Goal: Find specific page/section: Find specific page/section

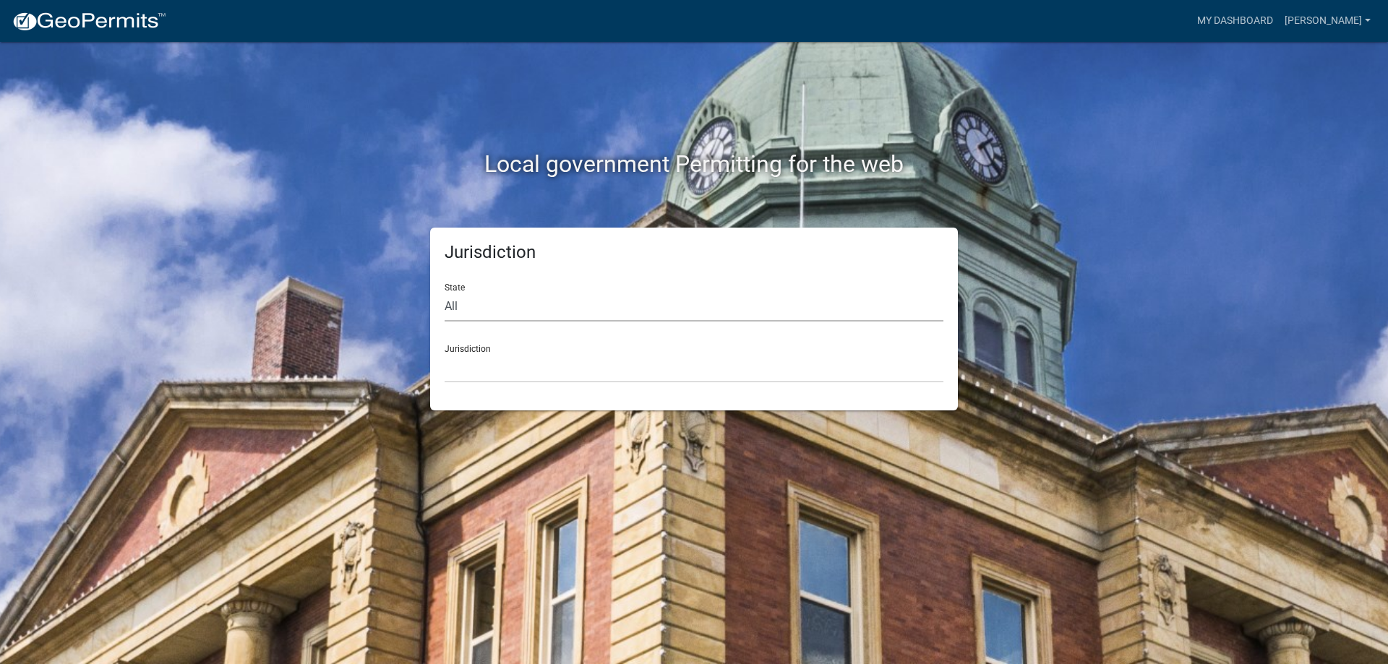
click at [528, 313] on select "All [US_STATE] [US_STATE] [US_STATE] [US_STATE] [US_STATE] [US_STATE] [US_STATE…" at bounding box center [694, 307] width 499 height 30
select select "[US_STATE]"
click at [445, 292] on select "All [US_STATE] [US_STATE] [US_STATE] [US_STATE] [US_STATE] [US_STATE] [US_STATE…" at bounding box center [694, 307] width 499 height 30
click at [497, 359] on select "City of [GEOGRAPHIC_DATA], [US_STATE] City of [GEOGRAPHIC_DATA], [US_STATE] Cit…" at bounding box center [694, 368] width 499 height 30
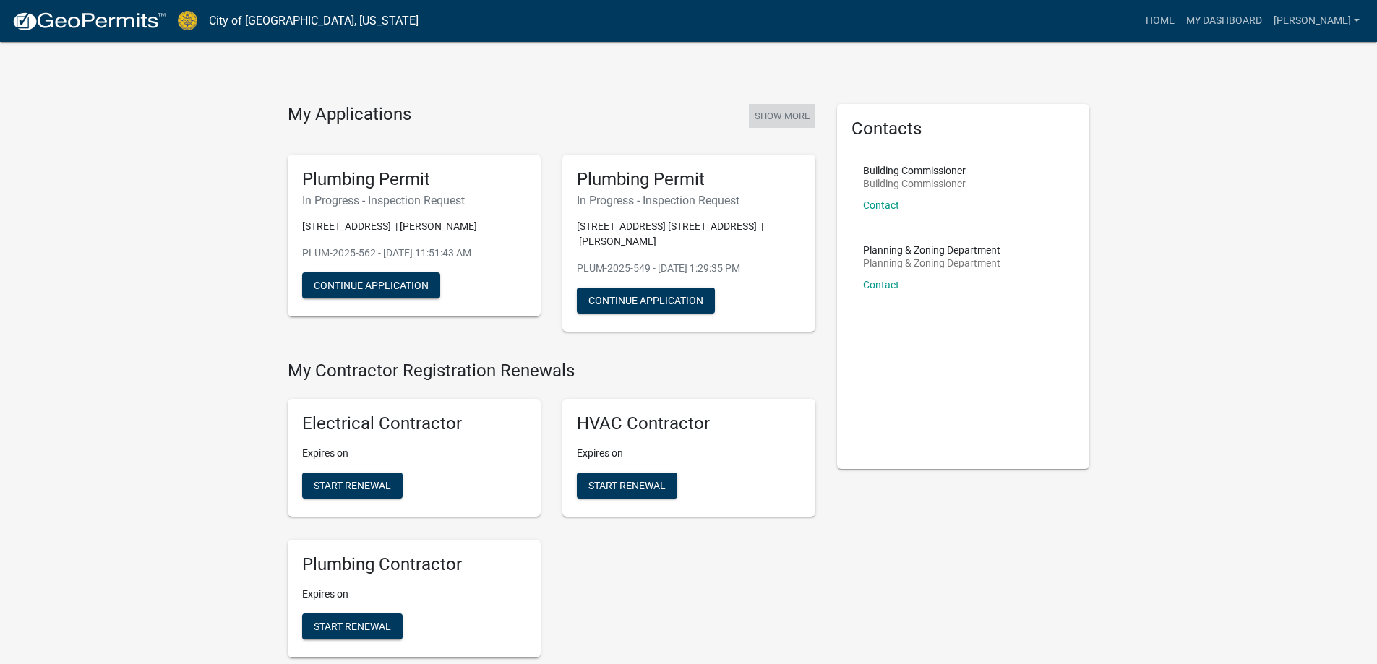
click at [807, 113] on button "Show More" at bounding box center [782, 116] width 67 height 24
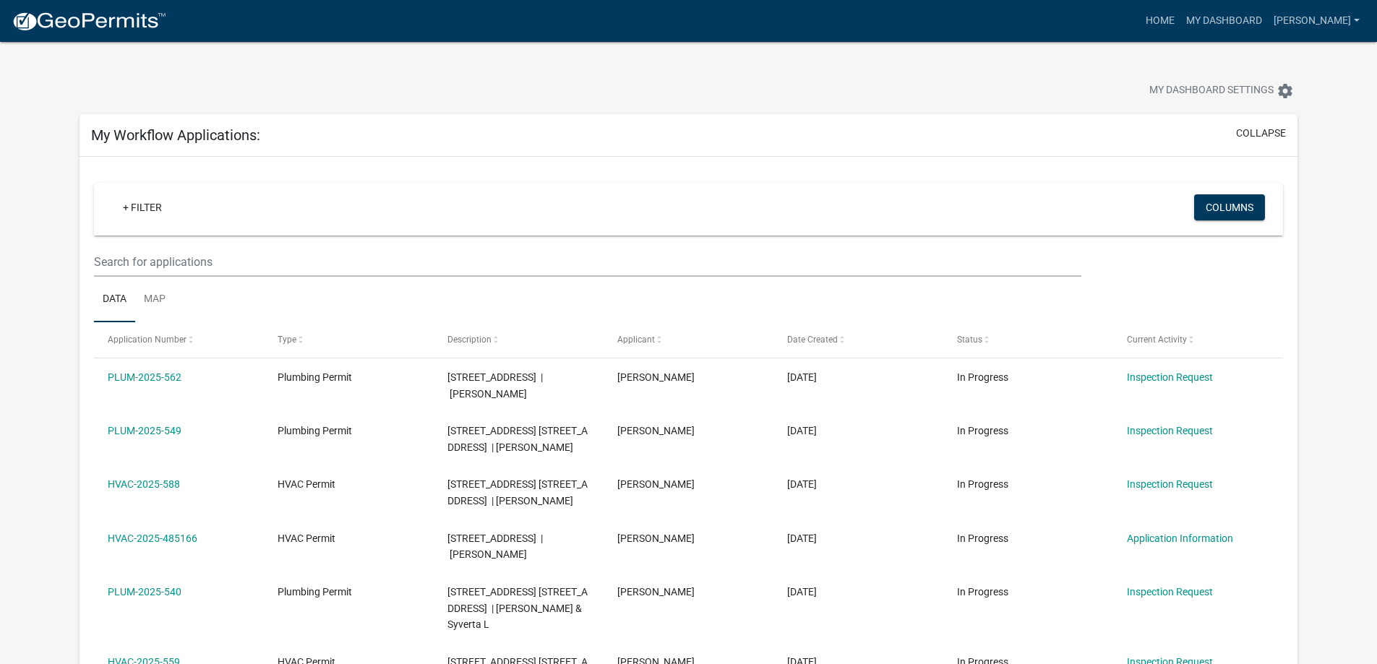
click at [119, 19] on img at bounding box center [89, 22] width 155 height 22
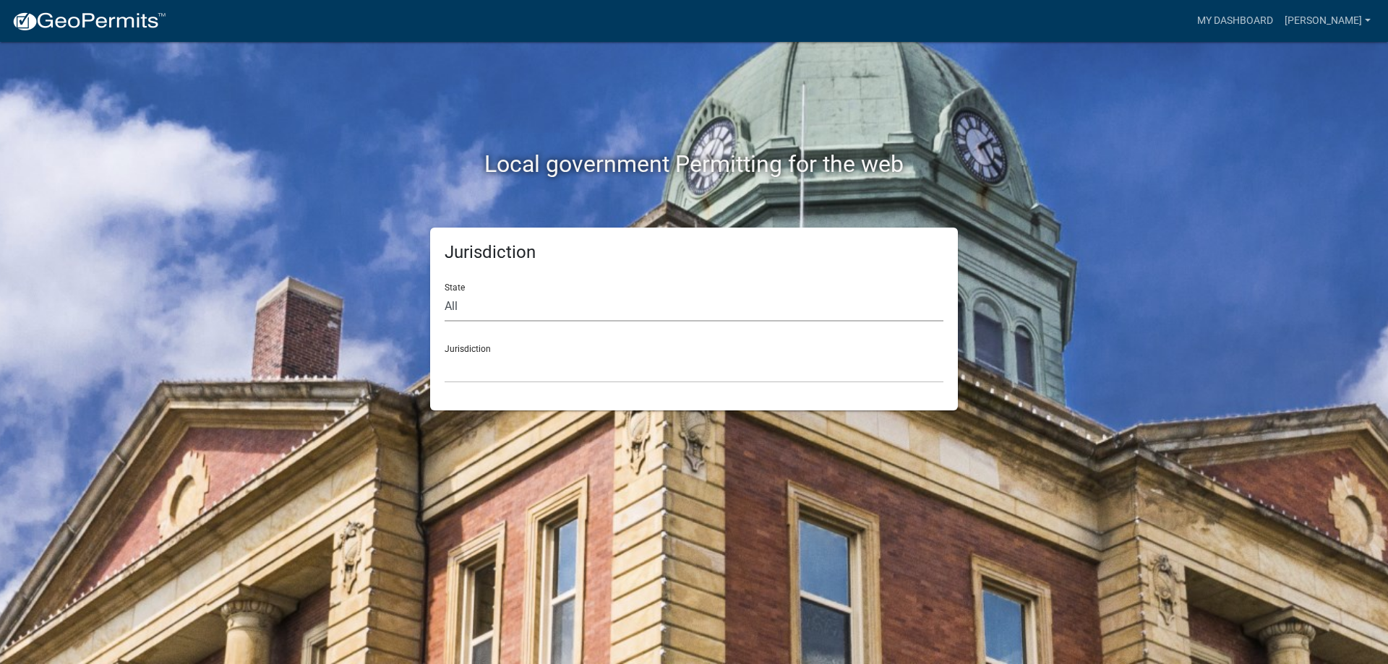
click at [612, 310] on select "All [US_STATE] [US_STATE] [US_STATE] [US_STATE] [US_STATE] [US_STATE] [US_STATE…" at bounding box center [694, 307] width 499 height 30
select select "[US_STATE]"
click at [445, 292] on select "All [US_STATE] [US_STATE] [US_STATE] [US_STATE] [US_STATE] [US_STATE] [US_STATE…" at bounding box center [694, 307] width 499 height 30
click at [513, 367] on select "City of [GEOGRAPHIC_DATA], [US_STATE] City of [GEOGRAPHIC_DATA], [US_STATE] Cit…" at bounding box center [694, 368] width 499 height 30
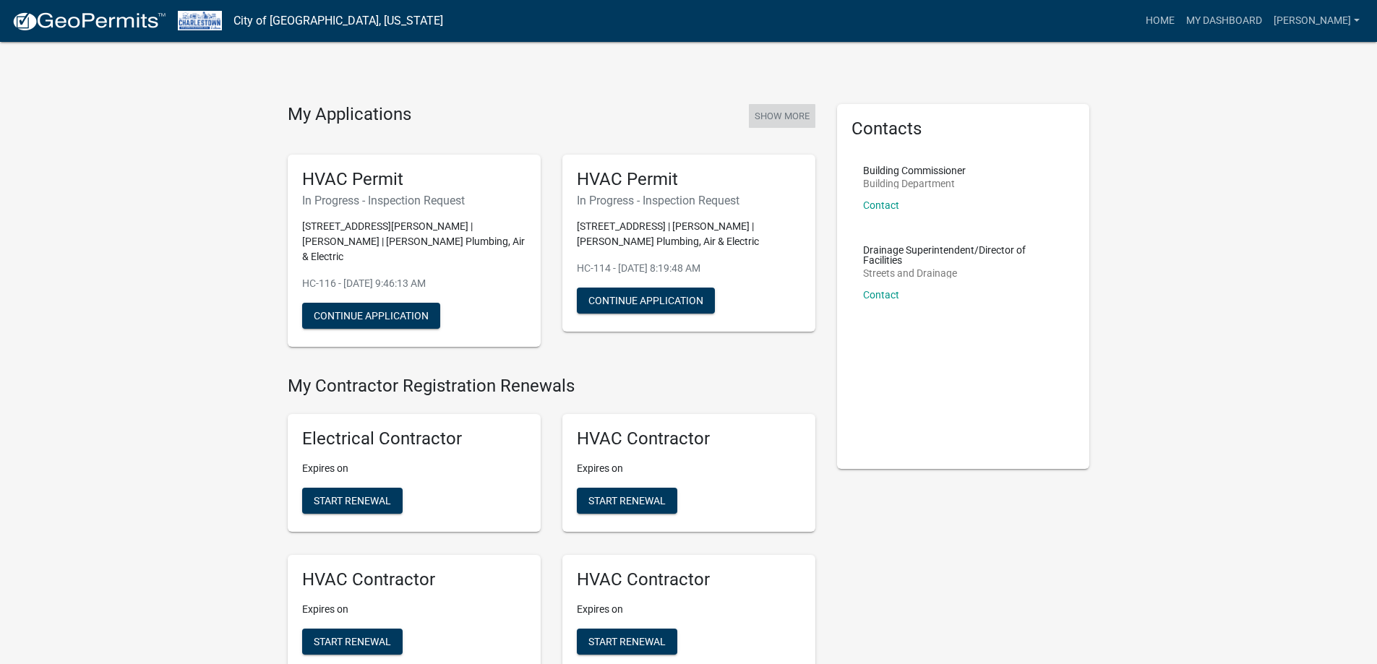
click at [768, 117] on button "Show More" at bounding box center [782, 116] width 67 height 24
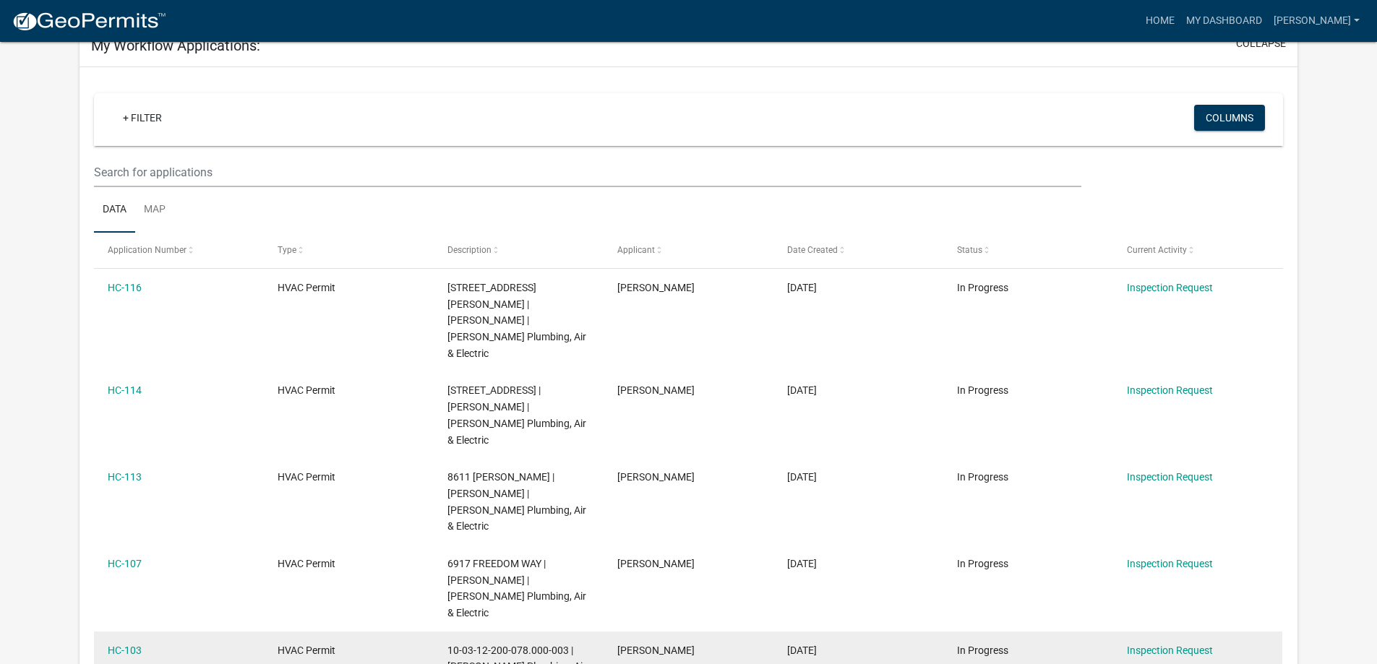
scroll to position [72, 0]
